Goal: Check status: Check status

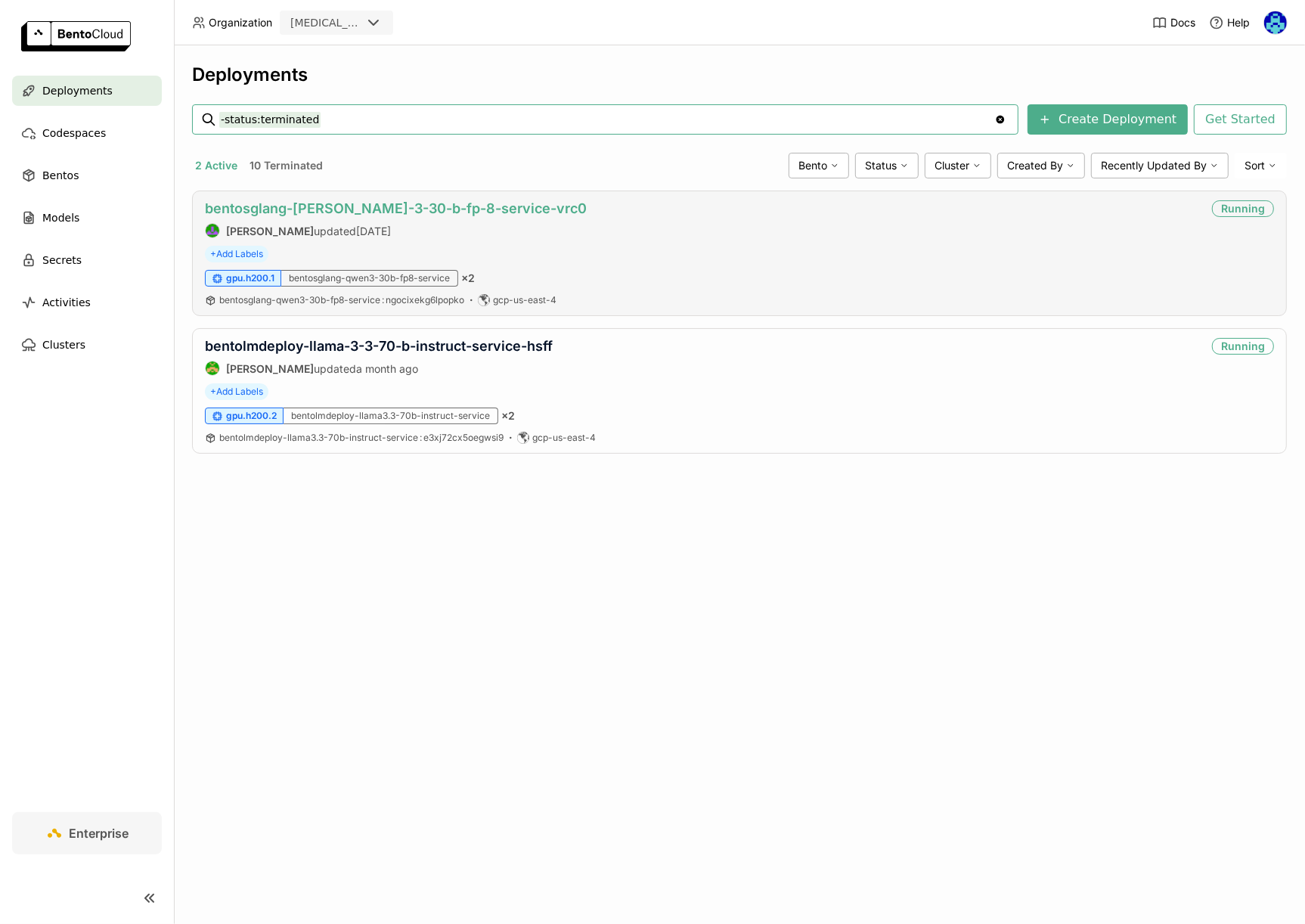
click at [389, 209] on link "bentosglang-[PERSON_NAME]-3-30-b-fp-8-service-vrc0" at bounding box center [395, 208] width 382 height 16
click at [414, 348] on link "bentolmdeploy-llama-3-3-70-b-instruct-service-hsff" at bounding box center [378, 345] width 347 height 16
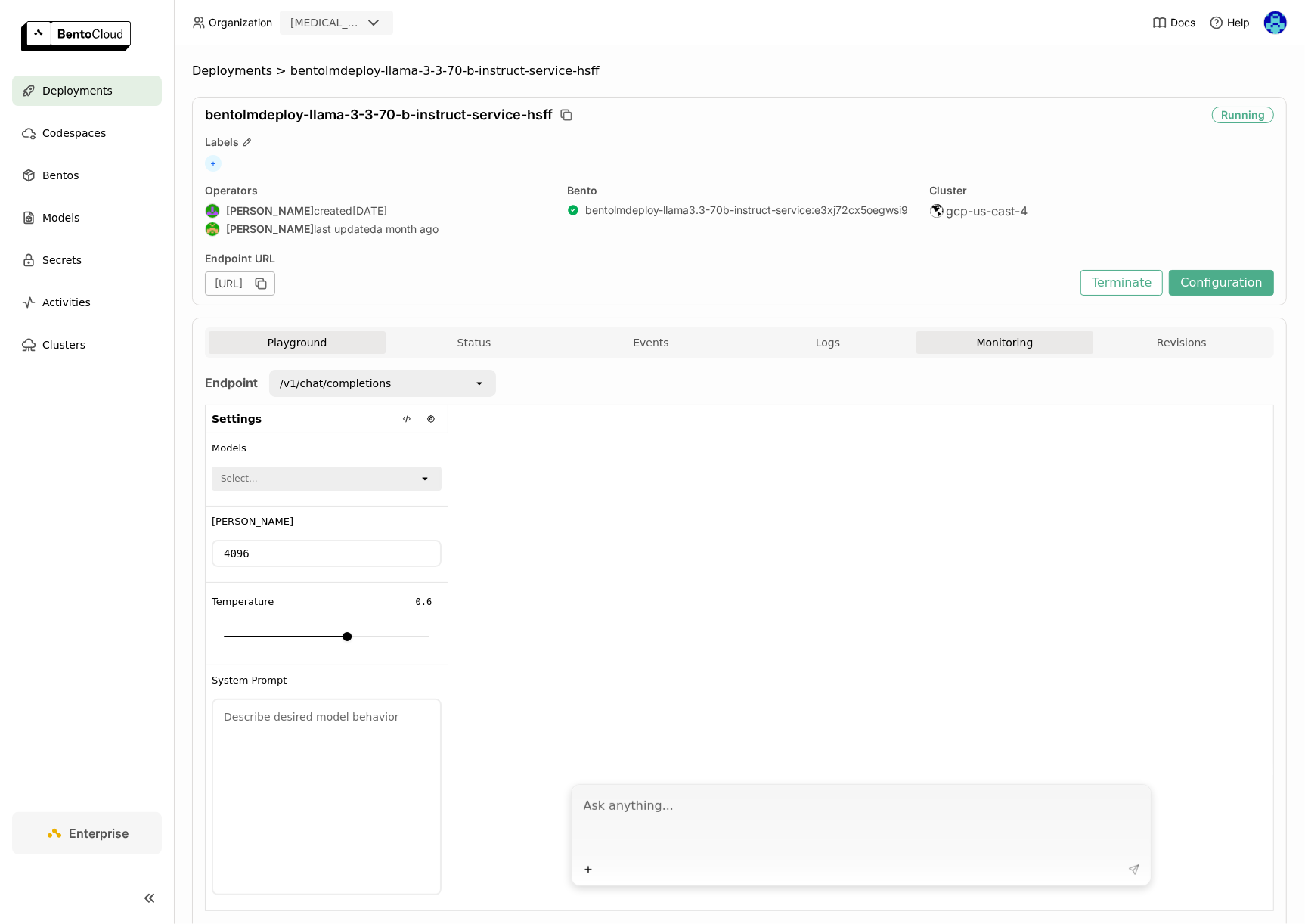
click at [977, 340] on button "Monitoring" at bounding box center [1005, 343] width 177 height 23
